Goal: Navigation & Orientation: Understand site structure

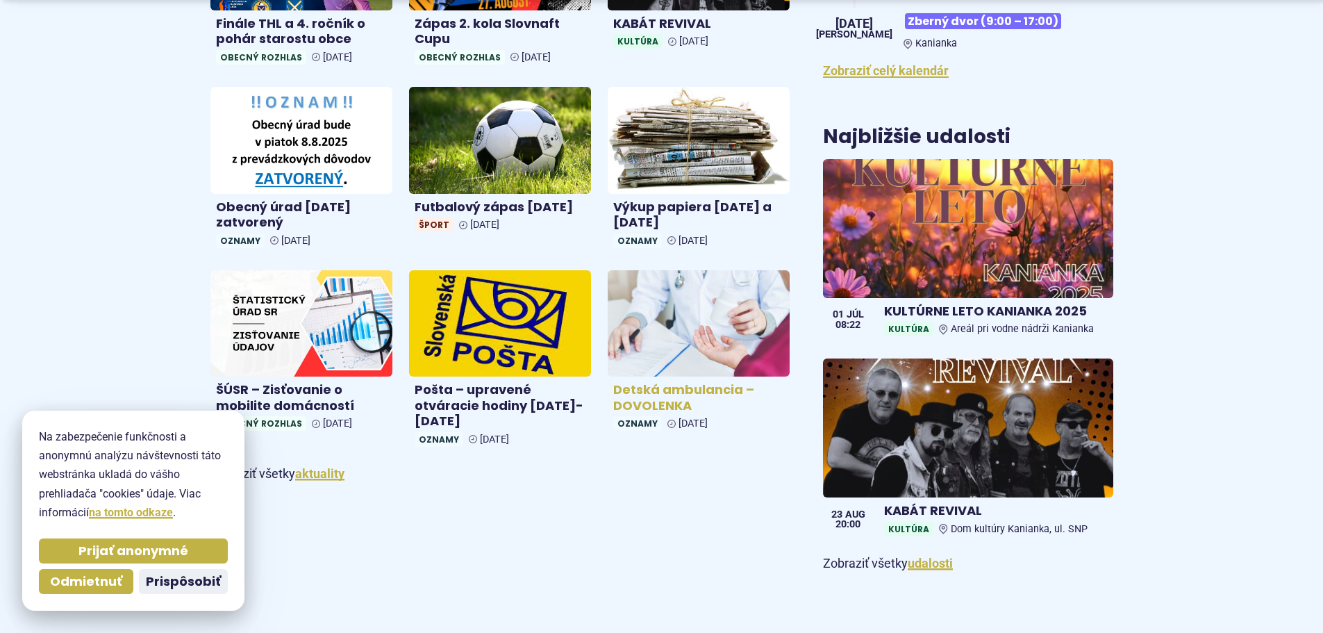
scroll to position [556, 0]
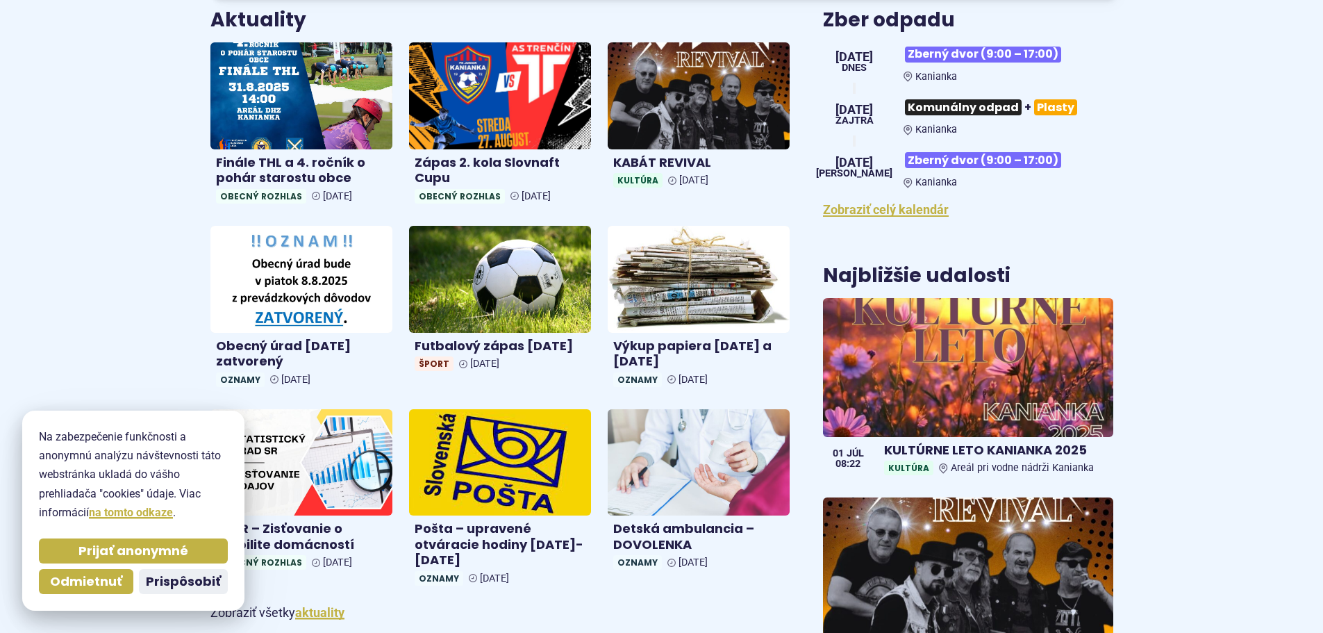
scroll to position [625, 0]
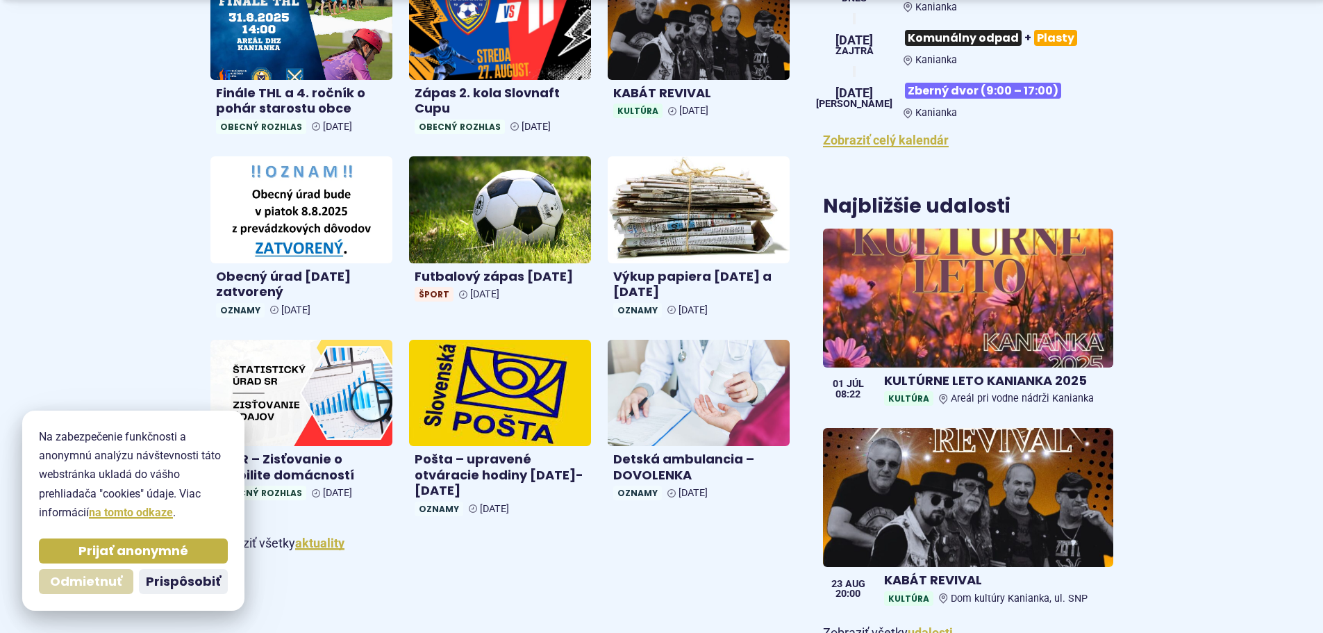
click at [108, 586] on span "Odmietnuť" at bounding box center [86, 582] width 72 height 16
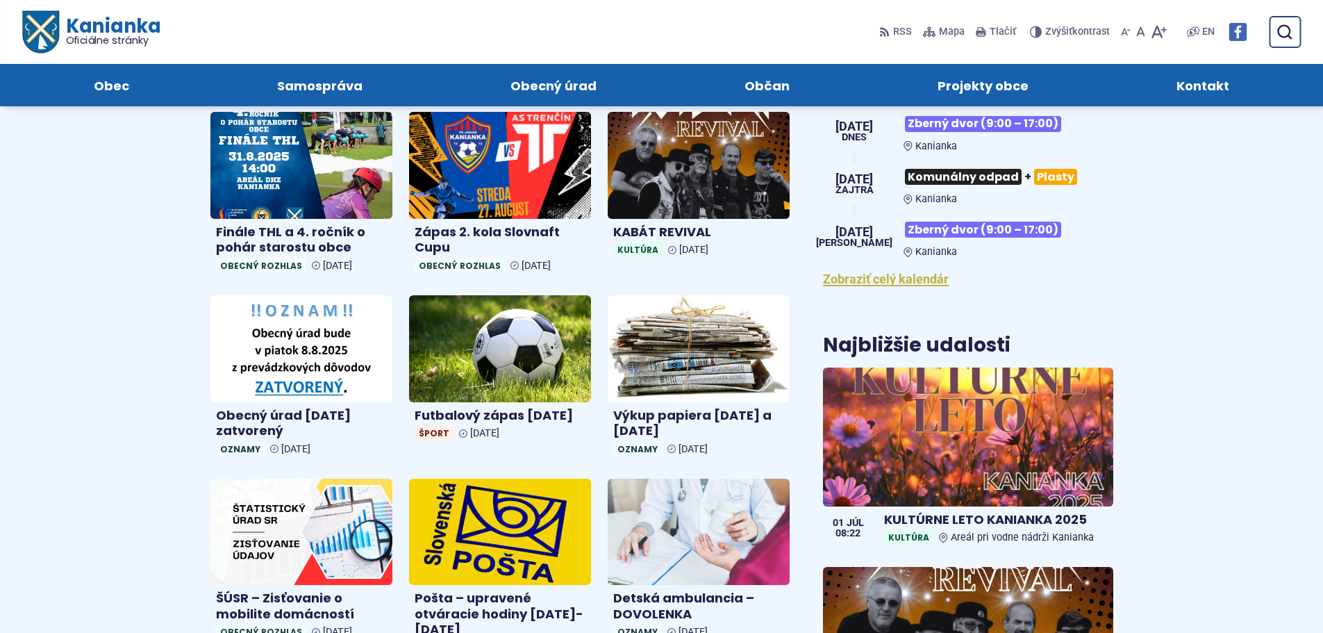
scroll to position [347, 0]
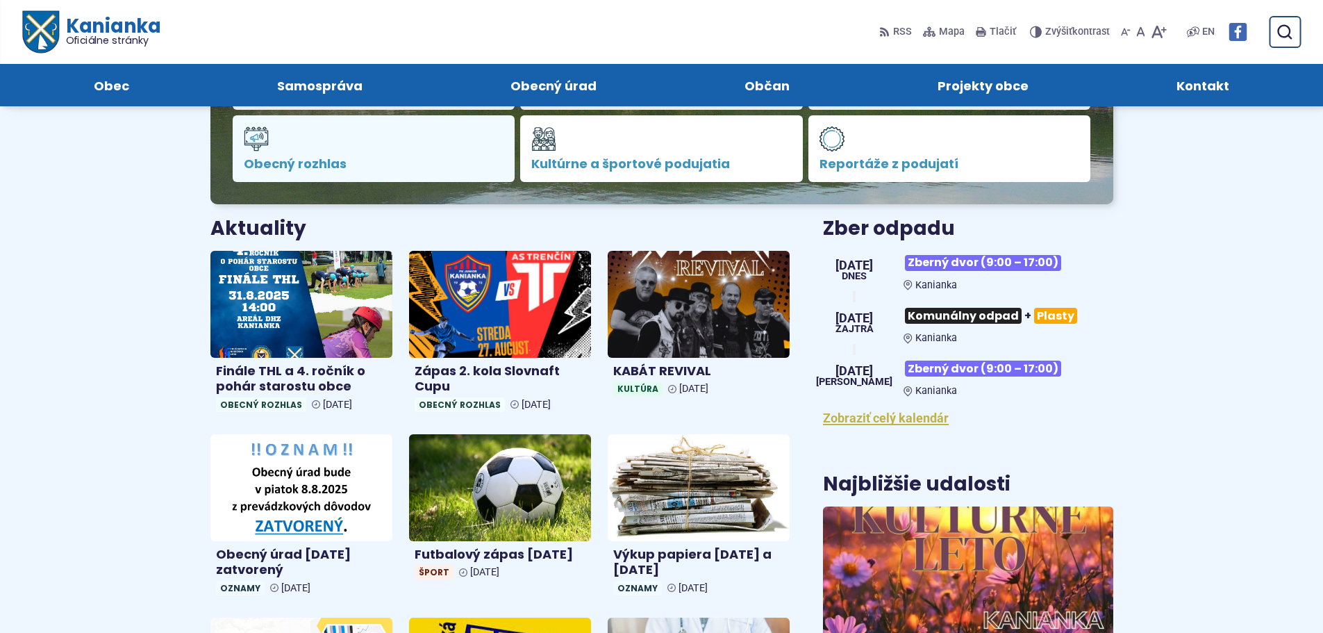
click at [332, 159] on span "Obecný rozhlas" at bounding box center [374, 164] width 260 height 14
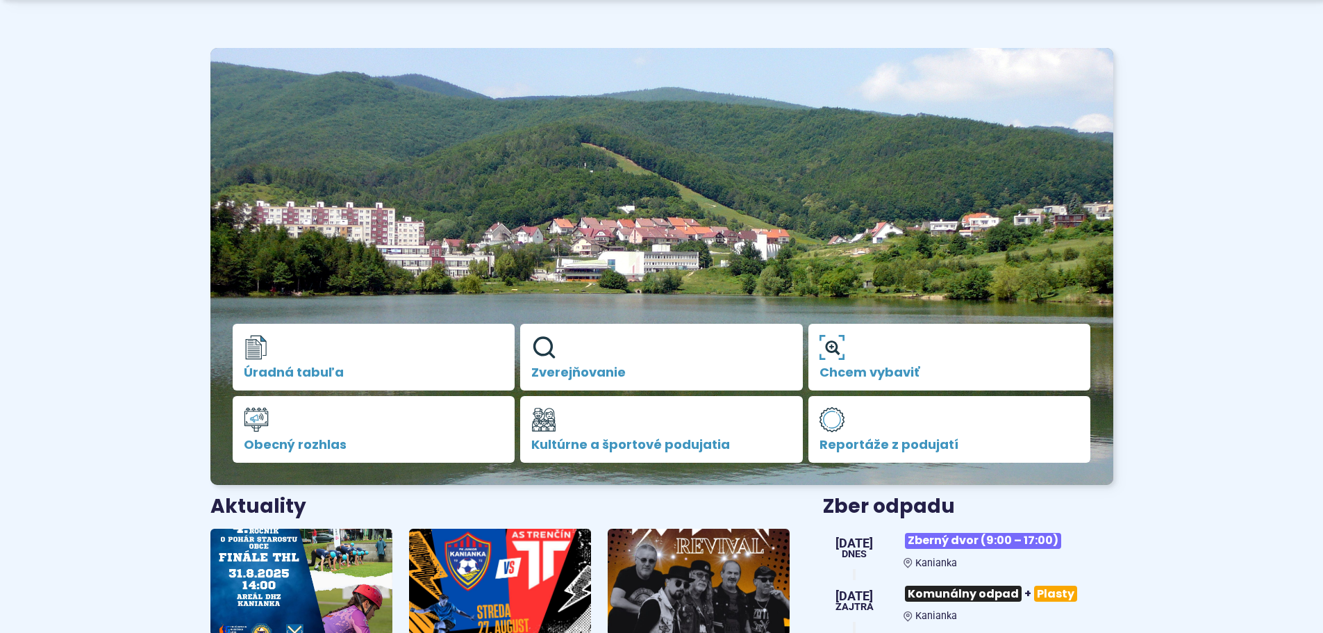
scroll to position [208, 0]
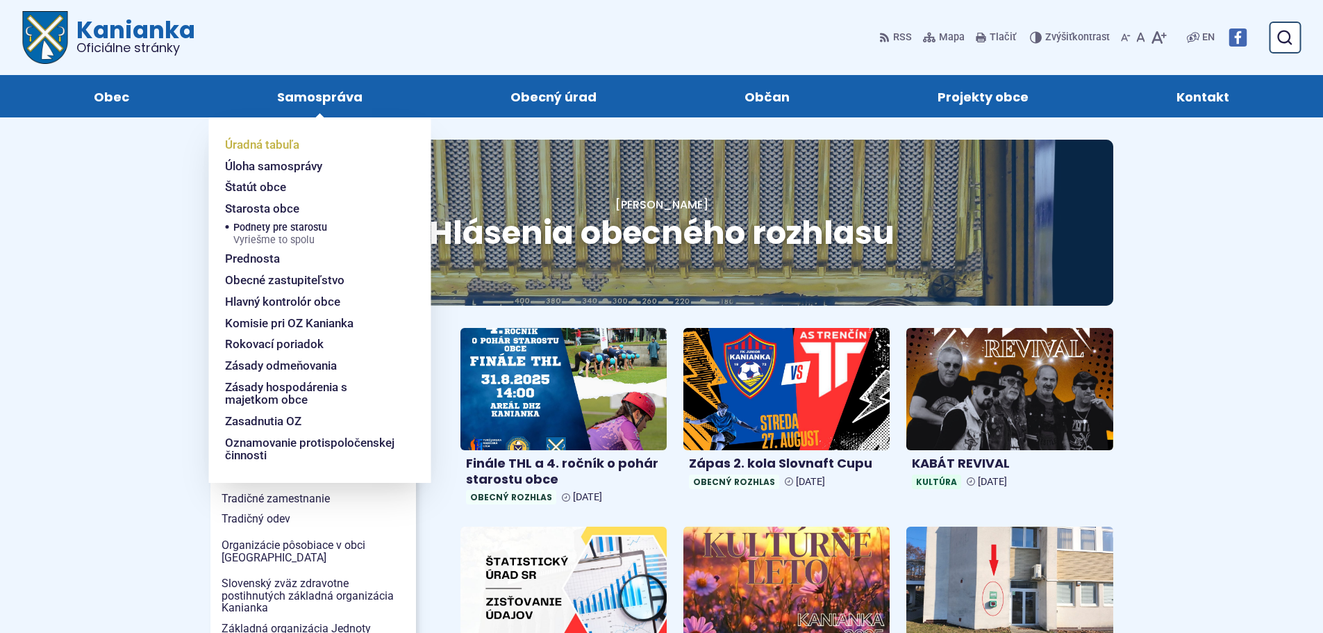
click at [337, 150] on link "Úradná tabuľa" at bounding box center [311, 145] width 172 height 22
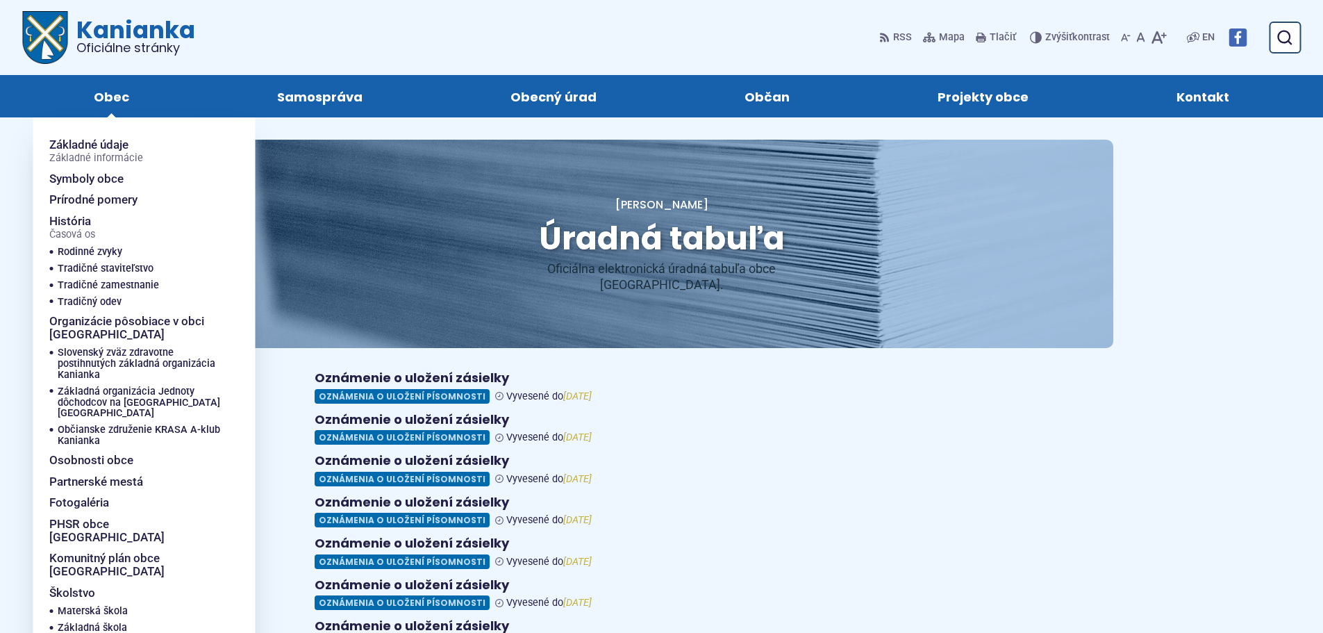
click at [113, 101] on span "Obec" at bounding box center [111, 96] width 35 height 42
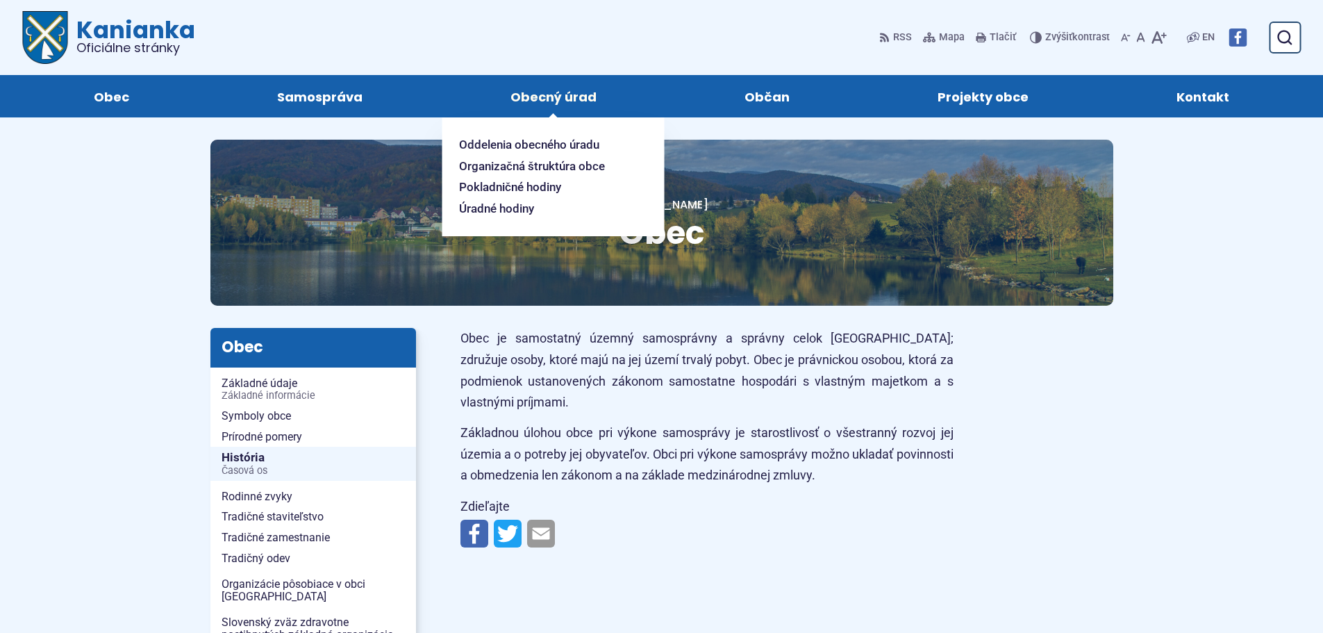
click at [558, 92] on span "Obecný úrad" at bounding box center [554, 96] width 86 height 42
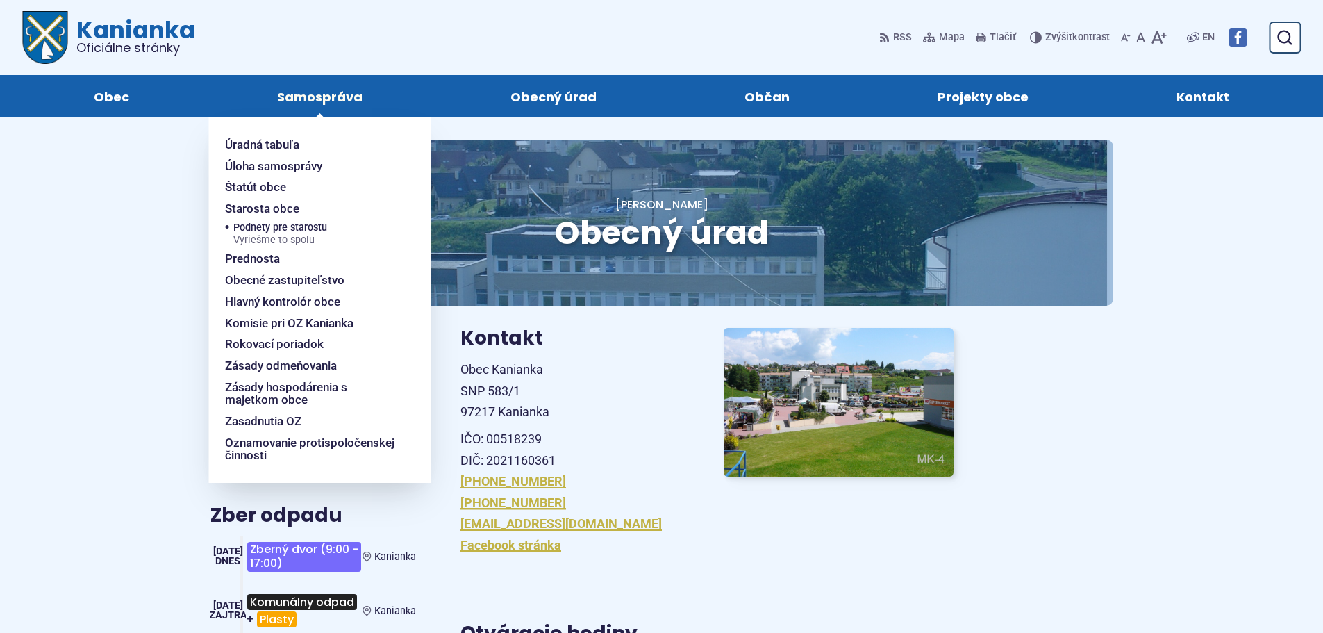
click at [333, 101] on span "Samospráva" at bounding box center [319, 96] width 85 height 42
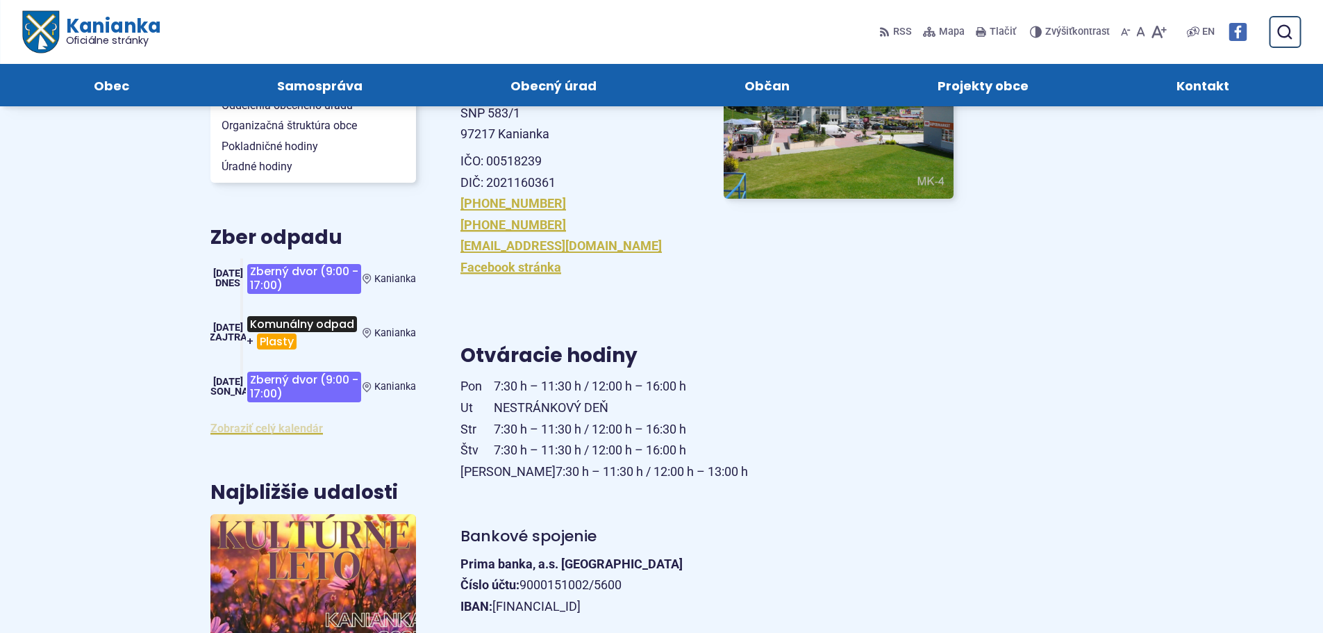
scroll to position [139, 0]
